Goal: Answer question/provide support

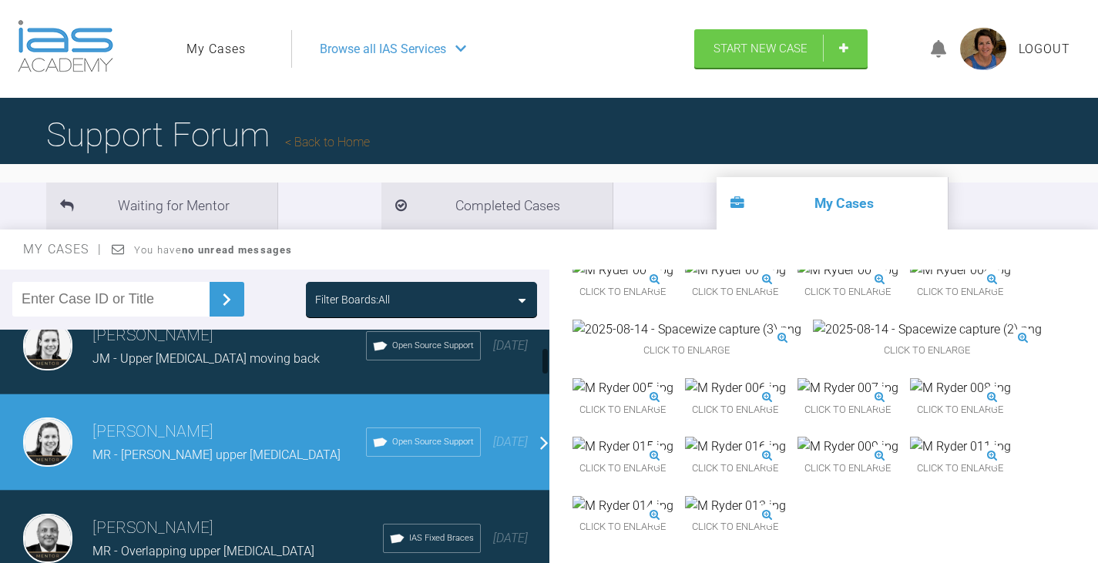
scroll to position [154, 0]
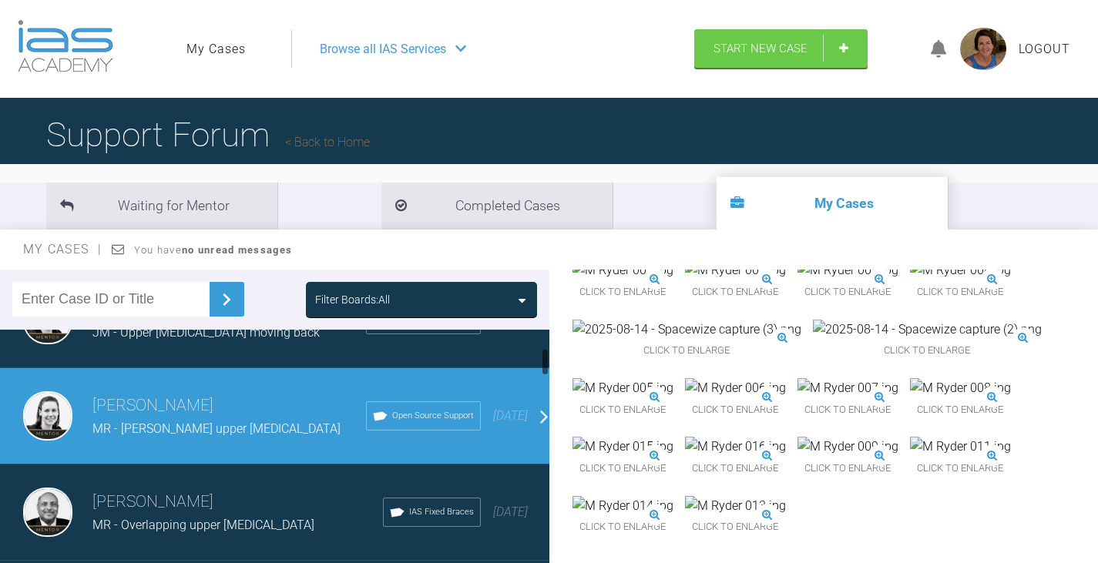
click at [514, 299] on div "Filter Boards: All" at bounding box center [421, 299] width 213 height 17
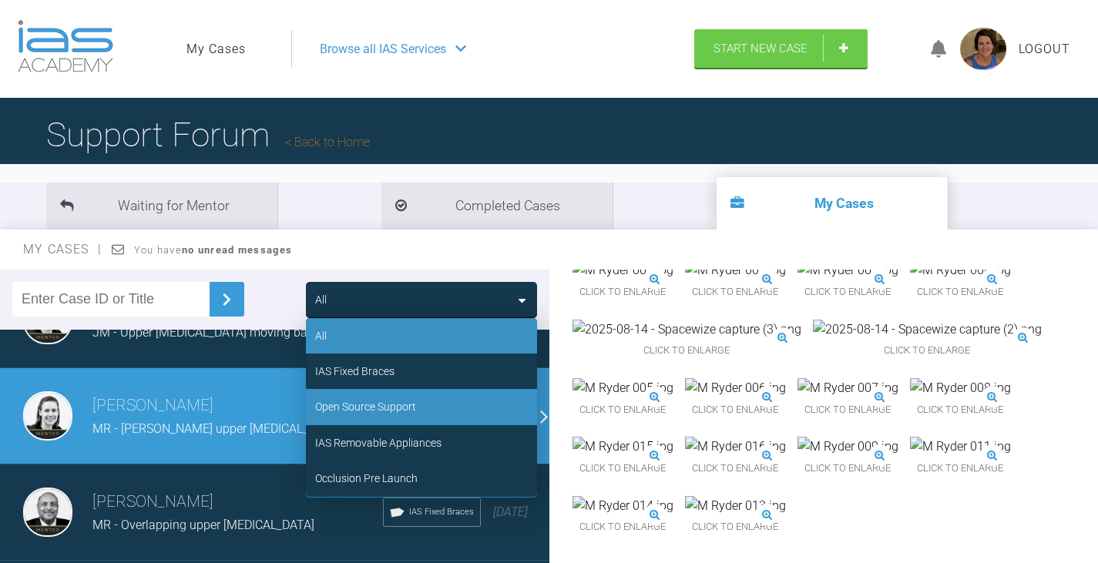
click at [408, 405] on div "Open Source Support" at bounding box center [365, 406] width 101 height 17
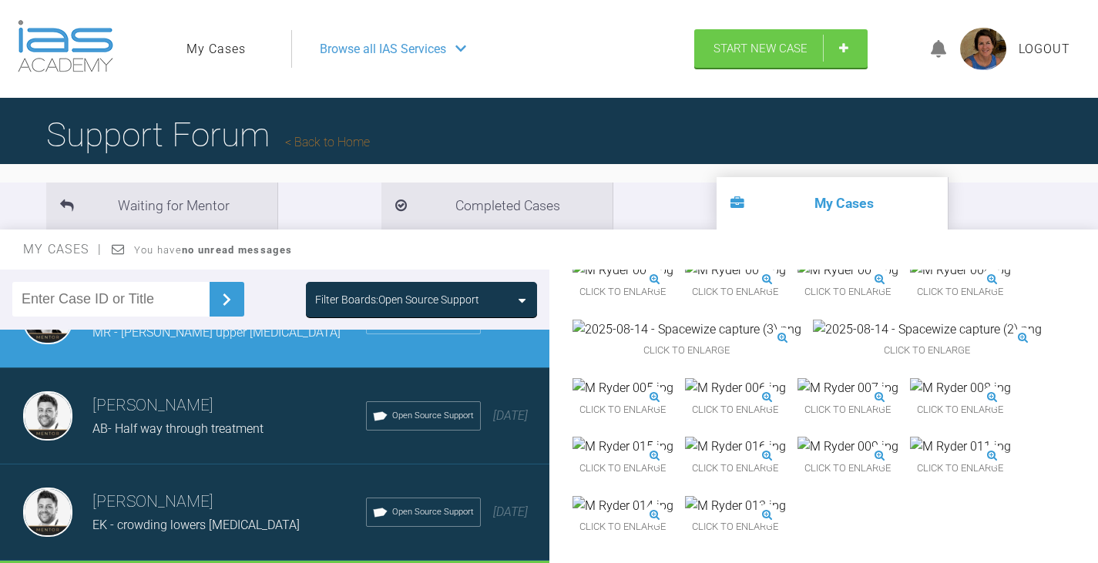
click at [202, 425] on span "AB- Half way through treatment" at bounding box center [177, 428] width 171 height 15
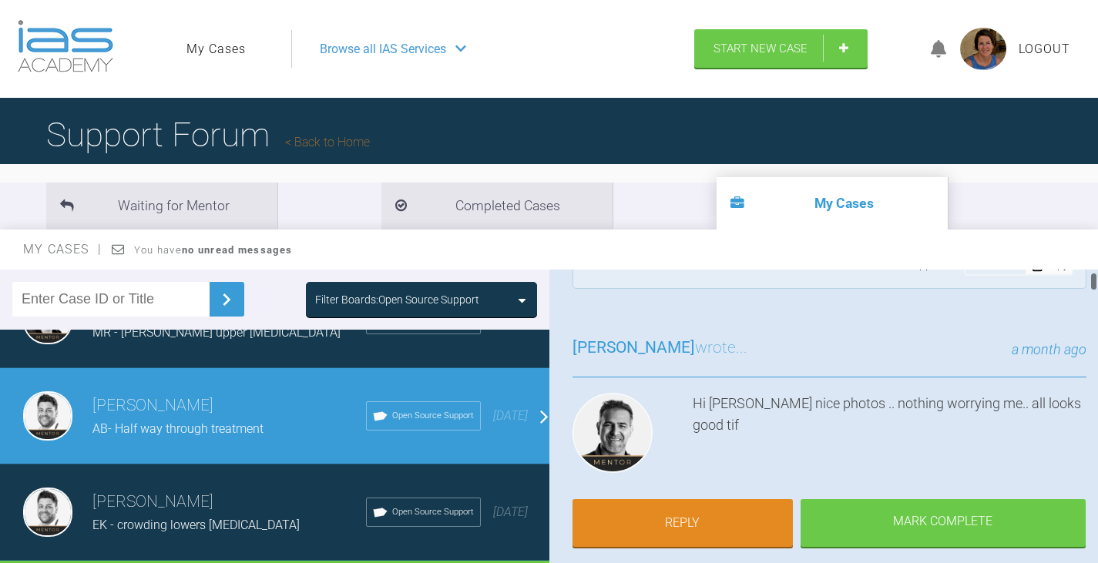
scroll to position [77, 0]
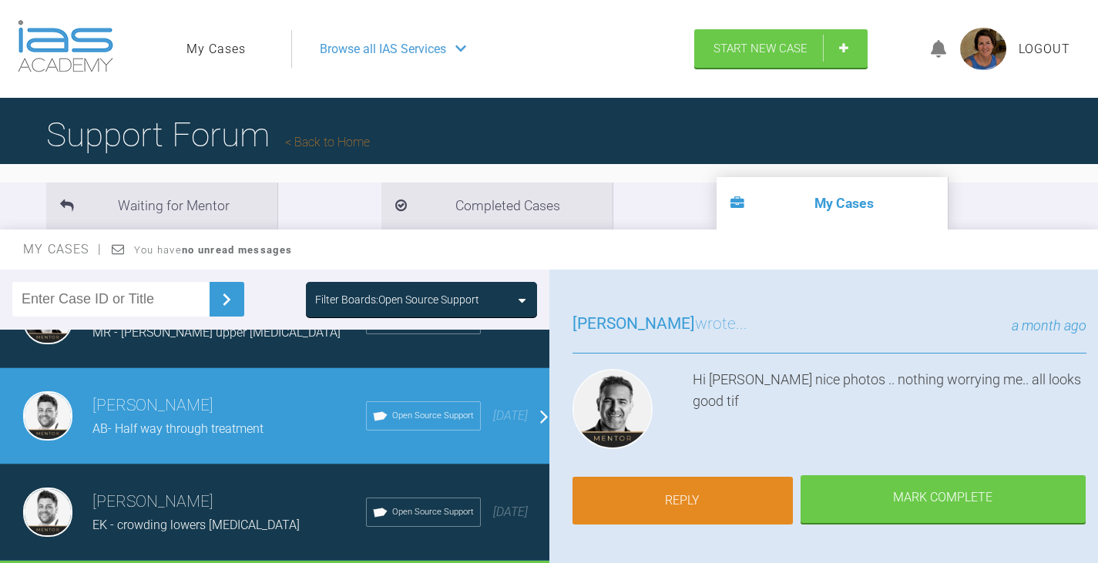
click at [714, 502] on link "Reply" at bounding box center [683, 501] width 220 height 48
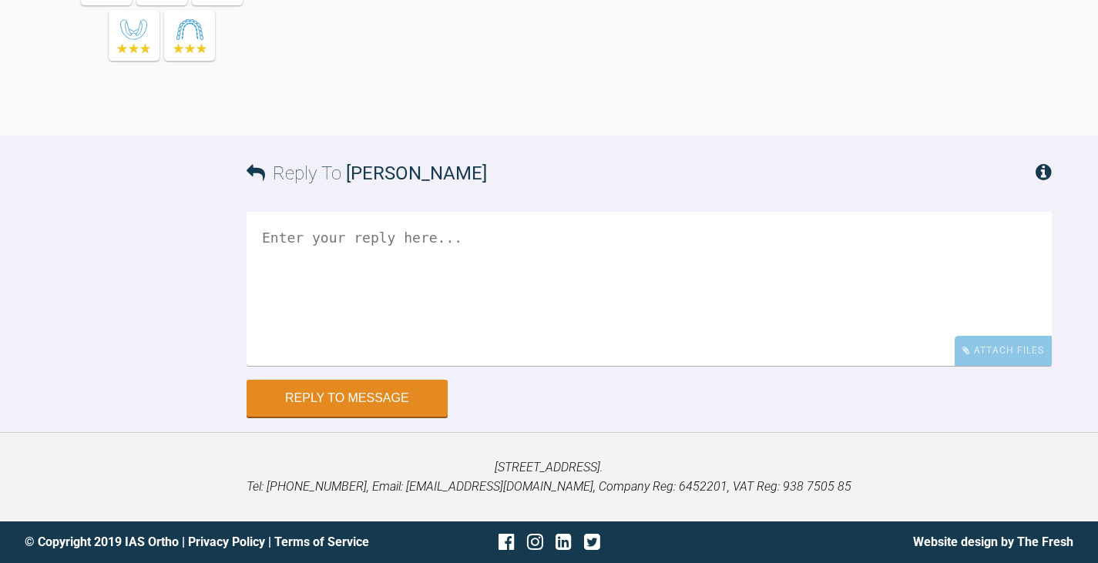
scroll to position [10756, 0]
click at [261, 237] on textarea at bounding box center [649, 289] width 805 height 154
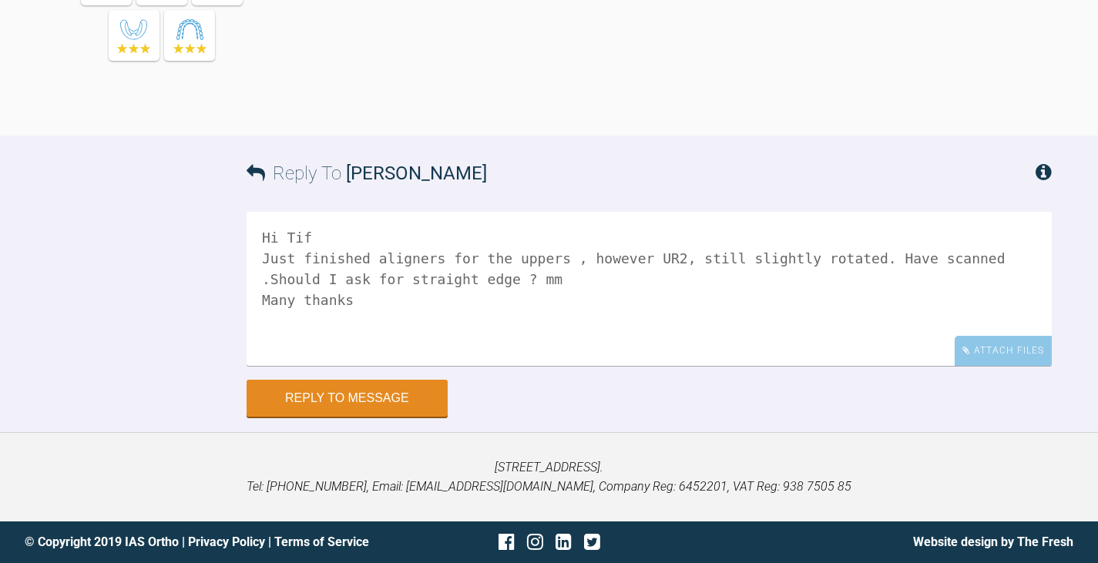
click at [485, 283] on textarea "Hi Tif Just finished aligners for the uppers , however UR2, still slightly rota…" at bounding box center [649, 289] width 805 height 154
click at [546, 256] on textarea "Hi Tif Just finished aligners for the uppers , however UR2, still slightly rota…" at bounding box center [649, 289] width 805 height 154
type textarea "Hi Tif Just finished aligners for the uppers - no. 9 , however UR2, still sligh…"
click at [1012, 351] on div "Attach Files" at bounding box center [1003, 351] width 97 height 30
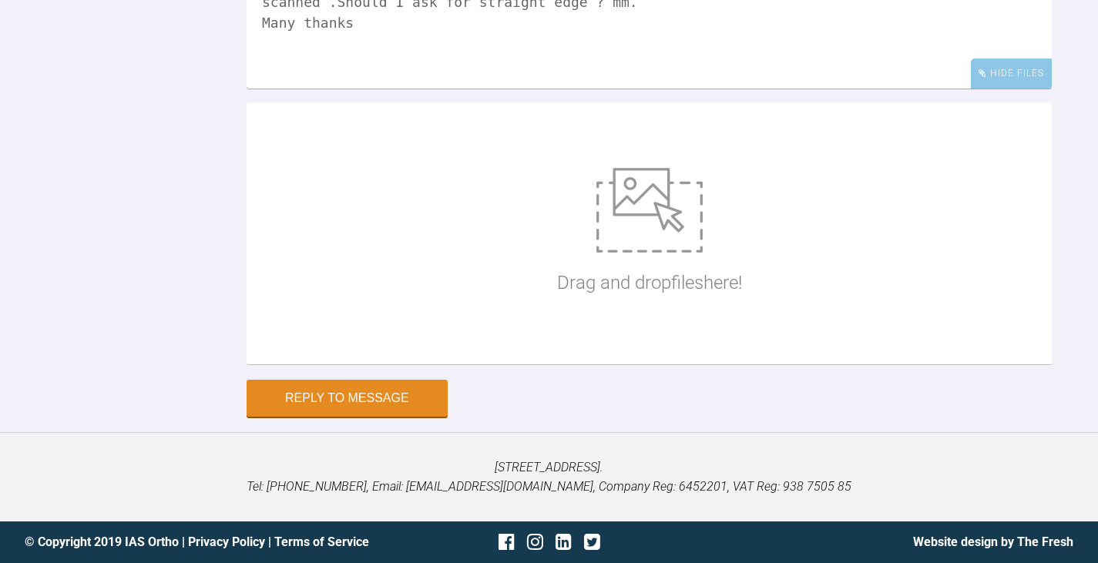
click at [633, 253] on img at bounding box center [649, 210] width 106 height 85
type input "C:\fakepath\A [PERSON_NAME] 003.JPG"
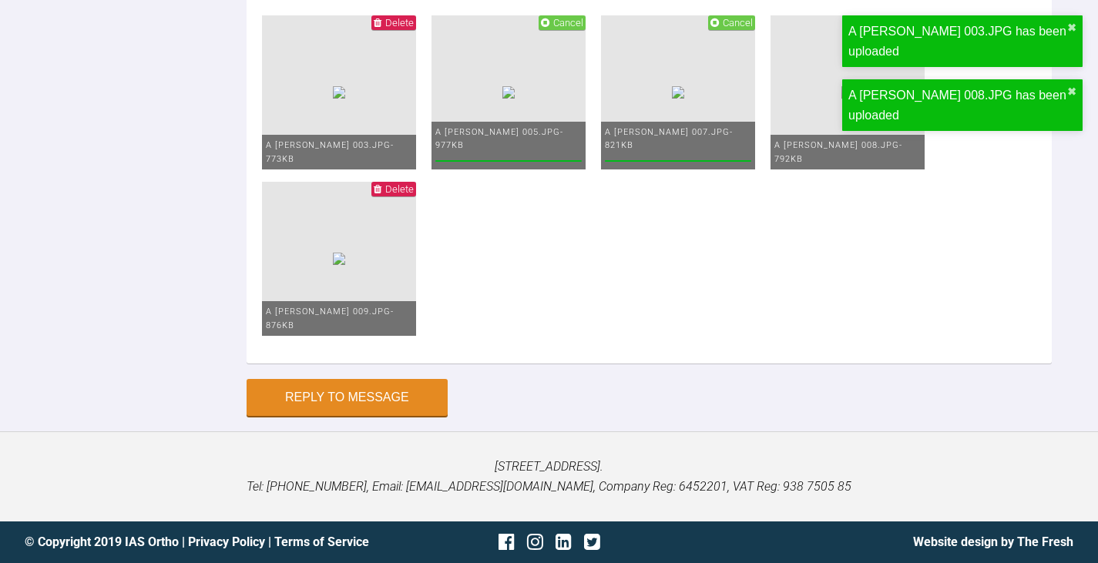
scroll to position [11295, 0]
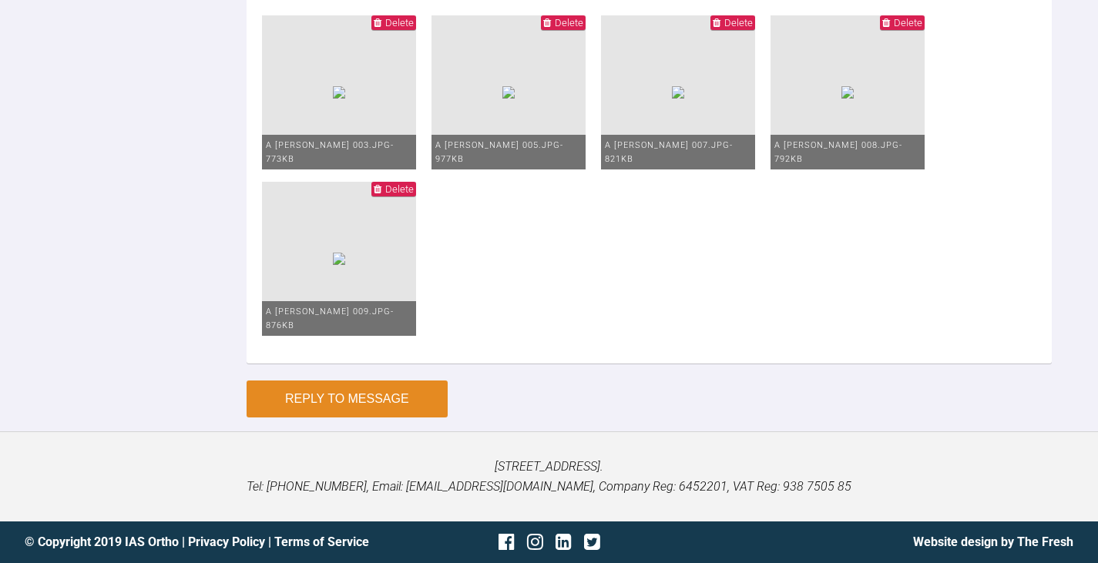
click at [402, 417] on button "Reply to Message" at bounding box center [347, 399] width 201 height 37
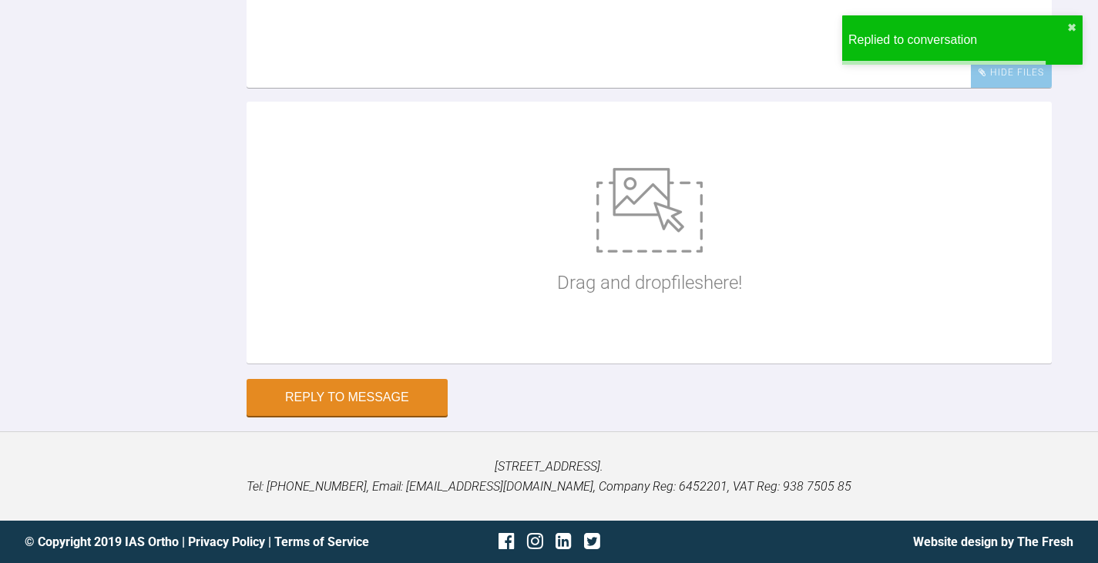
scroll to position [10873, 0]
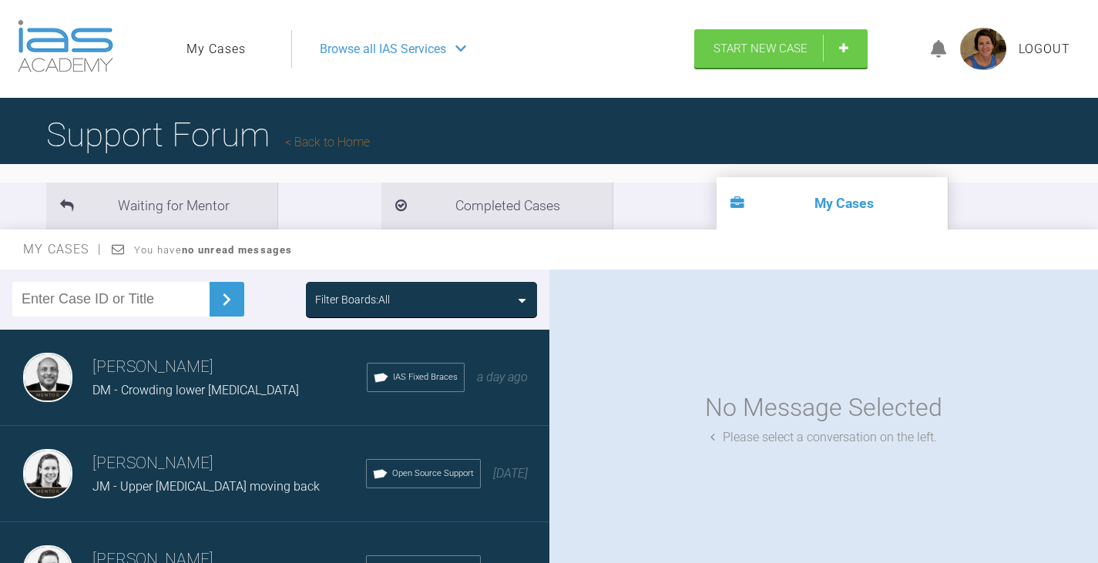
click at [210, 499] on div "[PERSON_NAME] JM - Upper [MEDICAL_DATA] moving back Open Source Support [DATE]" at bounding box center [280, 474] width 561 height 96
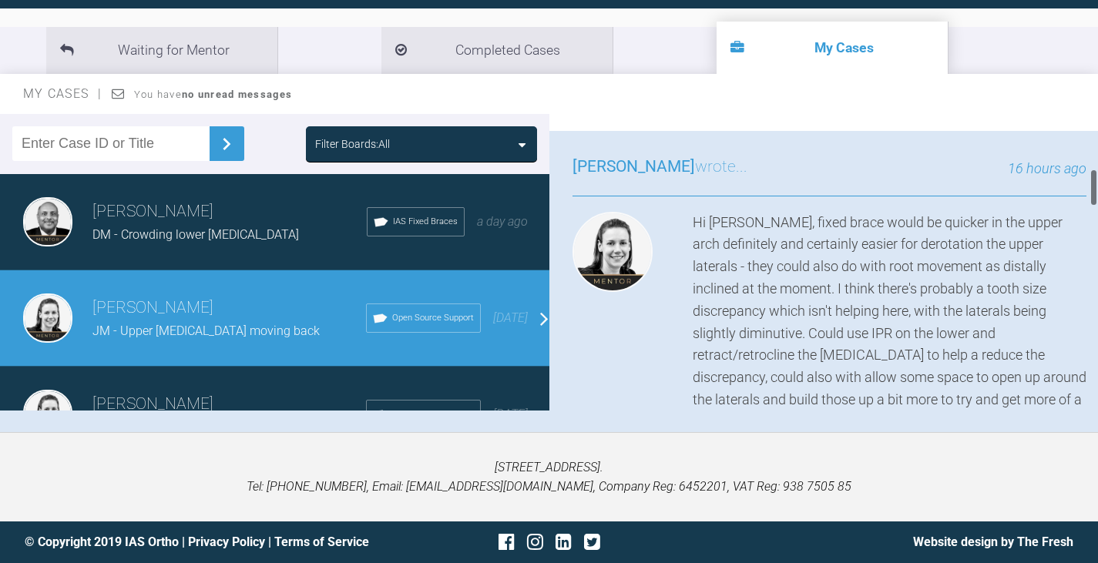
scroll to position [616, 0]
